Goal: Find specific fact

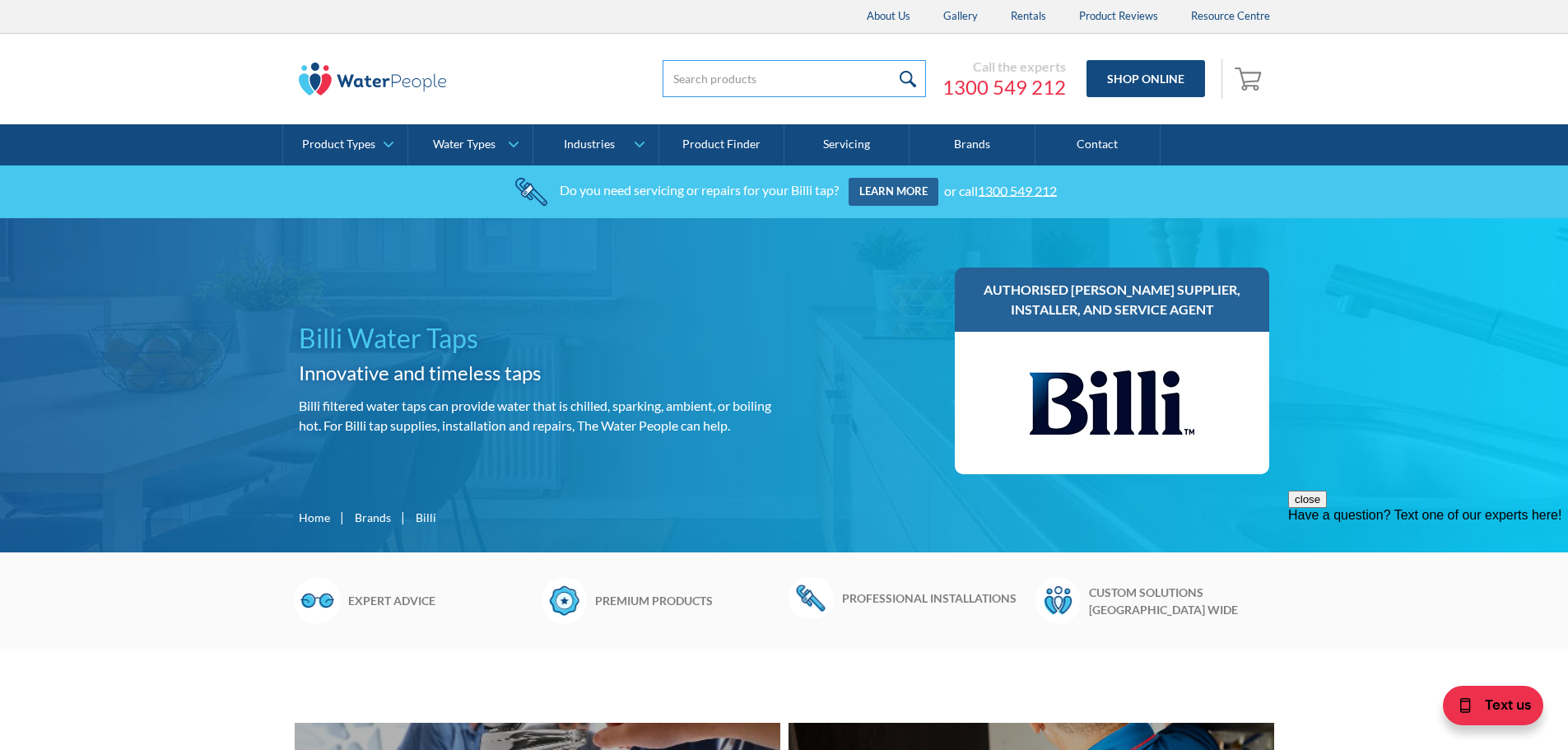
click at [763, 84] on input "search" at bounding box center [794, 78] width 263 height 37
paste input "913100DBR"
type input "913100DBR"
click at [917, 78] on input "submit" at bounding box center [908, 78] width 36 height 37
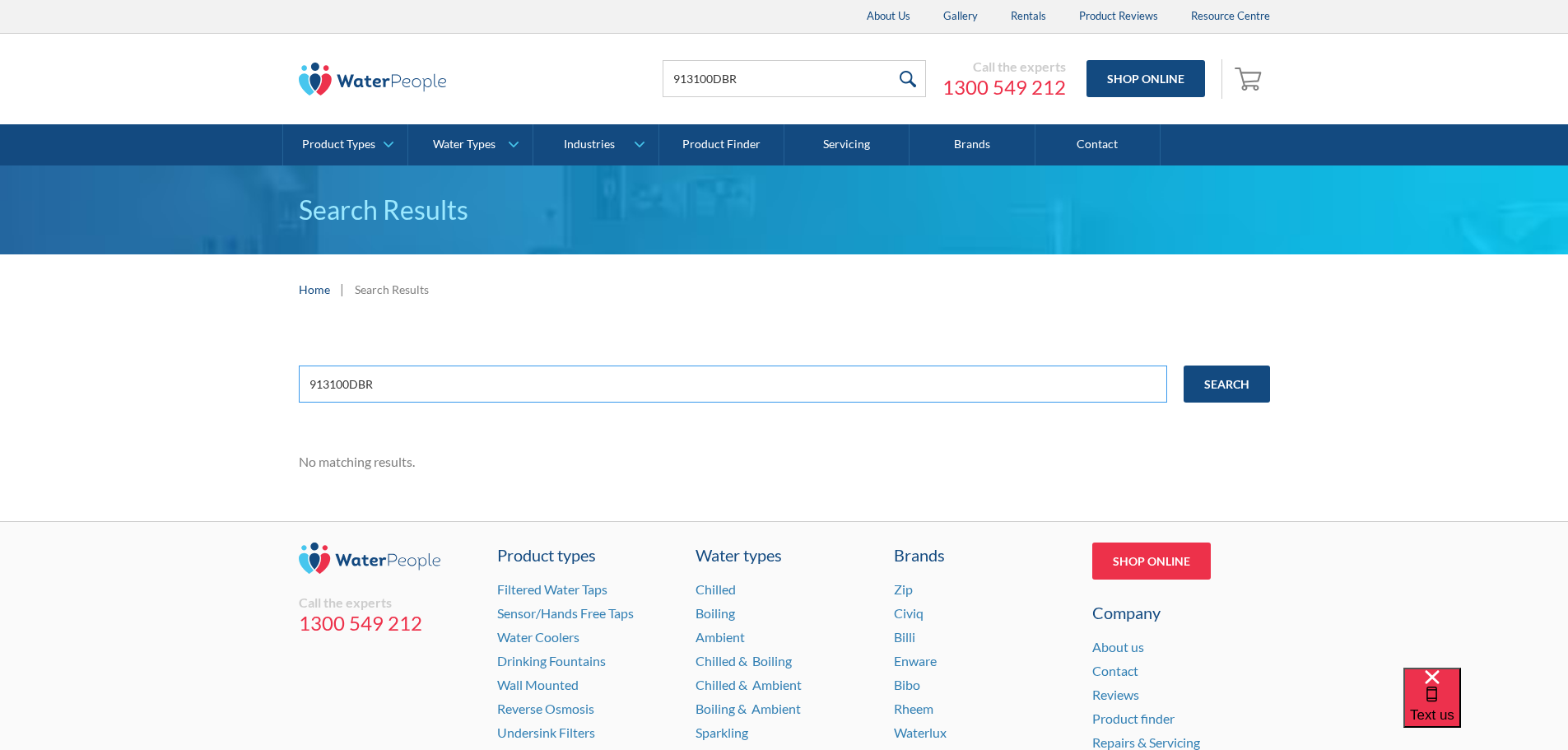
drag, startPoint x: 421, startPoint y: 383, endPoint x: 0, endPoint y: 378, distance: 421.0
click at [0, 378] on div "913100DBR Search No matching results." at bounding box center [784, 423] width 1568 height 197
